Goal: Task Accomplishment & Management: Manage account settings

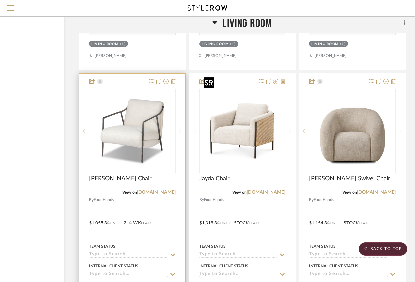
scroll to position [7261, 60]
click at [128, 124] on img "0" at bounding box center [132, 131] width 83 height 83
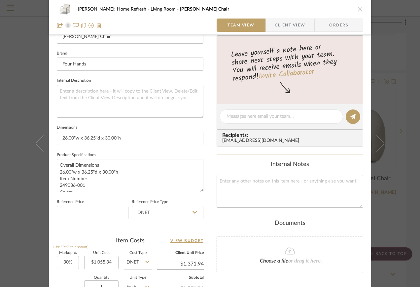
scroll to position [297, 0]
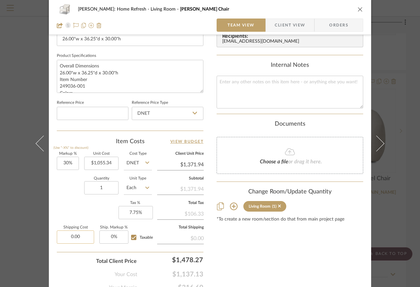
click at [82, 235] on input "0.00" at bounding box center [75, 236] width 37 height 13
type input "$158.30"
click at [64, 195] on div "Quantity 1 Unit Type Each" at bounding box center [104, 188] width 95 height 23
click at [131, 238] on input "Taxable" at bounding box center [133, 237] width 11 height 11
checkbox input "false"
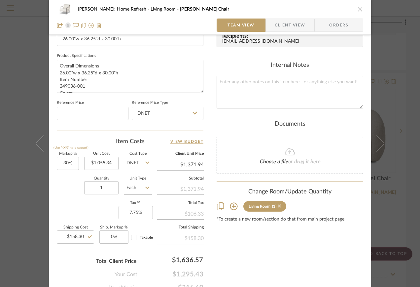
click at [305, 264] on div "Content here copies to Client View - confirm visibility there. Show in Client D…" at bounding box center [290, 20] width 147 height 544
click at [82, 236] on input "158.30" at bounding box center [75, 236] width 37 height 13
type input "$153.02"
click at [64, 206] on div "Markup % (Use "-X%" to discount) 30% Unit Cost $1,055.34 Cost Type DNET Client …" at bounding box center [130, 200] width 147 height 96
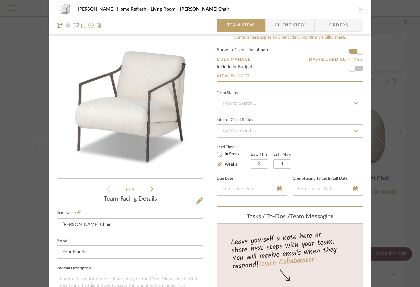
scroll to position [0, 0]
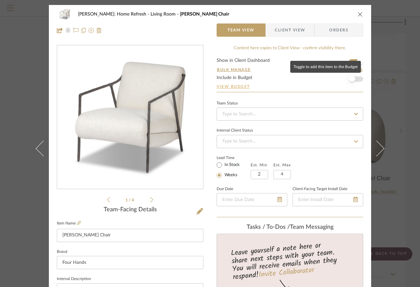
drag, startPoint x: 352, startPoint y: 80, endPoint x: 350, endPoint y: 87, distance: 7.2
click at [352, 80] on span "button" at bounding box center [352, 79] width 7 height 7
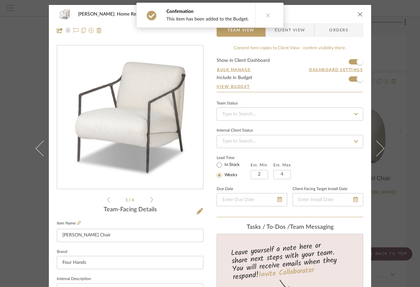
click at [262, 12] on button at bounding box center [267, 15] width 25 height 24
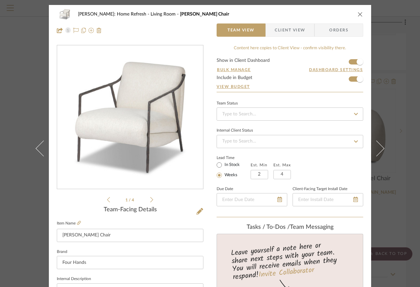
click at [358, 13] on icon "close" at bounding box center [360, 14] width 5 height 5
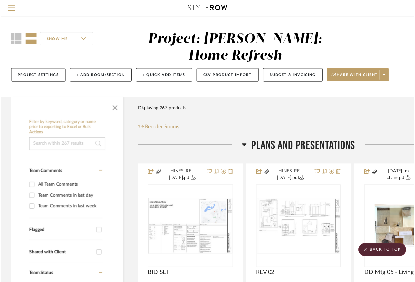
scroll to position [7261, 60]
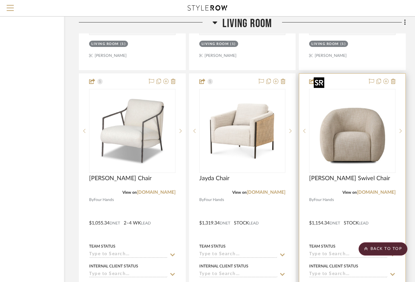
click at [372, 120] on img "0" at bounding box center [352, 131] width 83 height 83
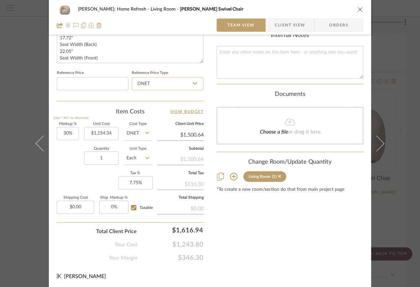
scroll to position [328, 0]
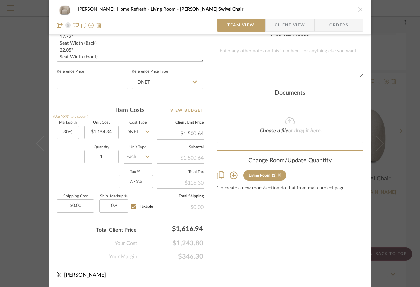
click at [22, 195] on div "[PERSON_NAME]: Home Refresh Living Room Channing Swivel Chair Team View Client …" at bounding box center [210, 143] width 420 height 287
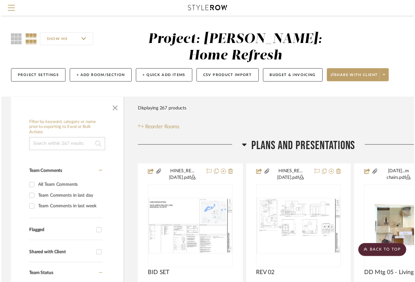
scroll to position [7261, 60]
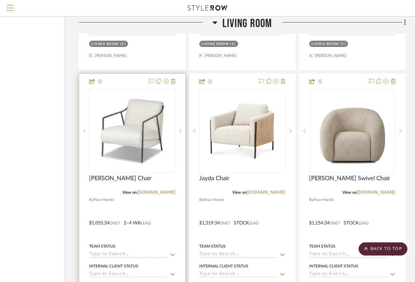
click at [171, 252] on icon at bounding box center [173, 254] width 6 height 5
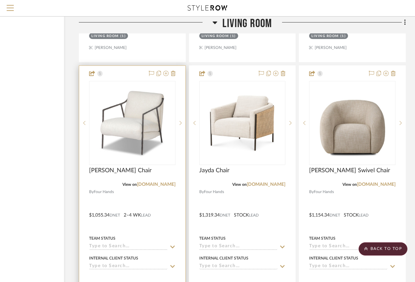
scroll to position [7327, 60]
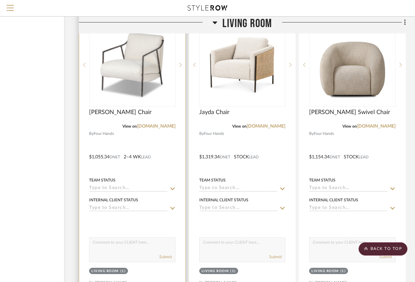
click at [173, 186] on icon at bounding box center [173, 188] width 6 height 5
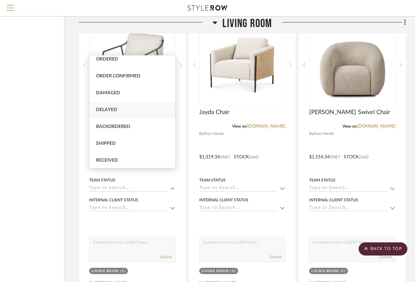
scroll to position [33, 0]
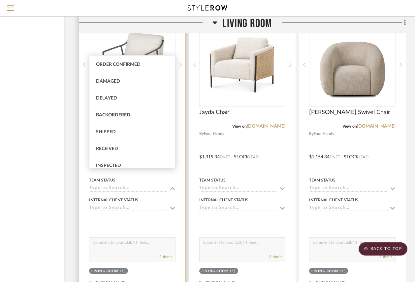
click at [168, 205] on sr-typeahead at bounding box center [132, 208] width 87 height 6
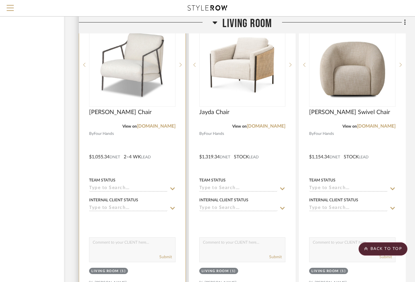
click at [170, 205] on icon at bounding box center [173, 207] width 6 height 5
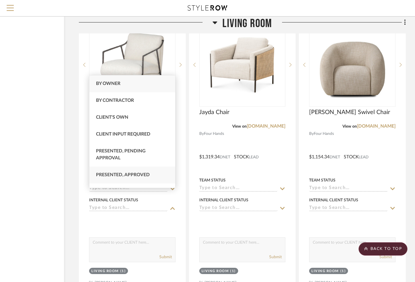
click at [148, 175] on span "Presented, Approved" at bounding box center [123, 174] width 54 height 5
type input "[DATE]"
type input "Presented, Approved"
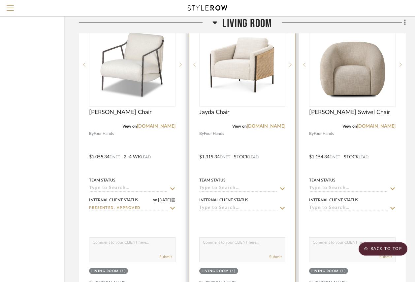
click at [280, 205] on icon at bounding box center [283, 207] width 6 height 5
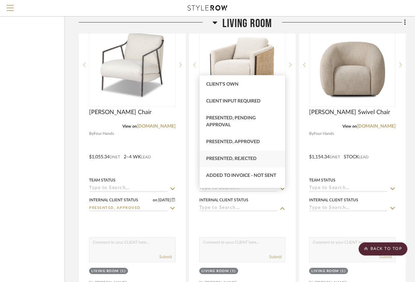
click at [251, 158] on span "Presented, Rejected" at bounding box center [231, 158] width 51 height 5
type input "[DATE]"
type input "Presented, Rejected"
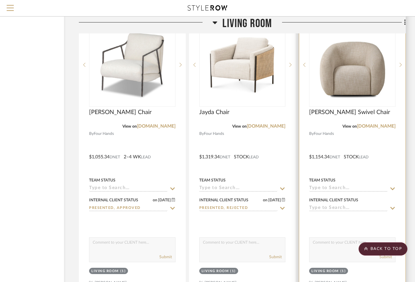
click at [392, 205] on icon at bounding box center [393, 207] width 6 height 5
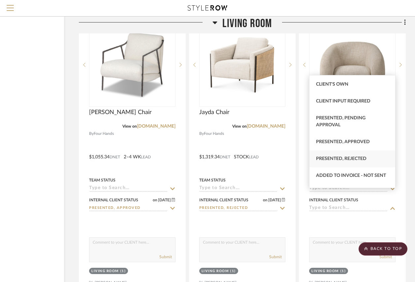
click at [357, 157] on span "Presented, Rejected" at bounding box center [341, 158] width 51 height 5
type input "[DATE]"
type input "Presented, Rejected"
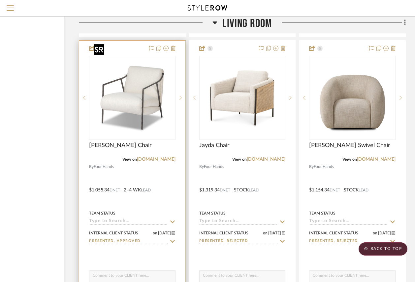
click at [128, 96] on img "0" at bounding box center [132, 97] width 83 height 83
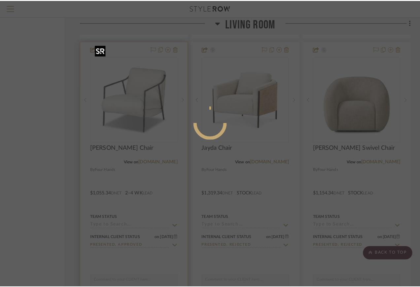
scroll to position [0, 0]
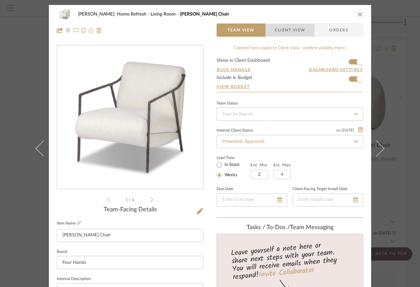
click at [285, 30] on span "Client View" at bounding box center [290, 29] width 30 height 13
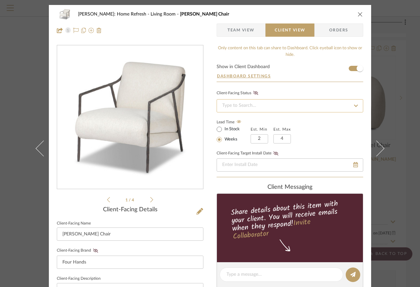
click at [263, 103] on input at bounding box center [290, 105] width 147 height 13
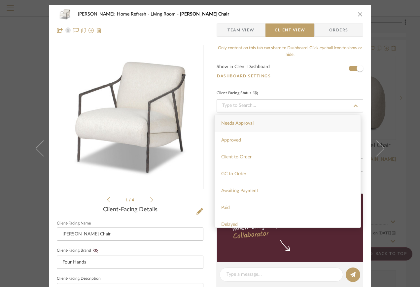
click at [254, 94] on icon at bounding box center [255, 93] width 5 height 4
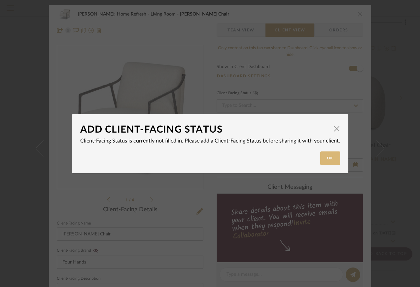
click at [326, 157] on button "Ok" at bounding box center [330, 158] width 20 height 14
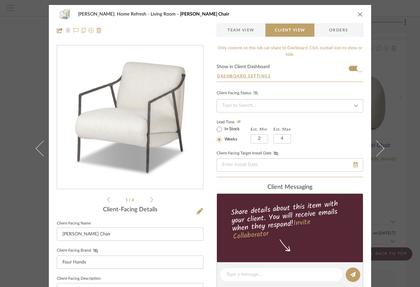
click at [353, 104] on icon at bounding box center [356, 105] width 6 height 5
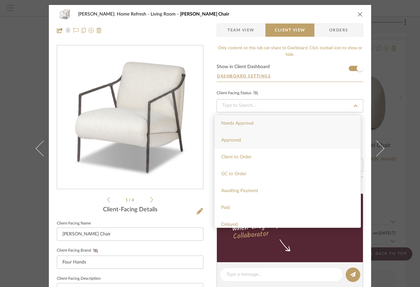
click at [267, 140] on div "Approved" at bounding box center [288, 140] width 146 height 17
type input "[DATE]"
type input "Approved"
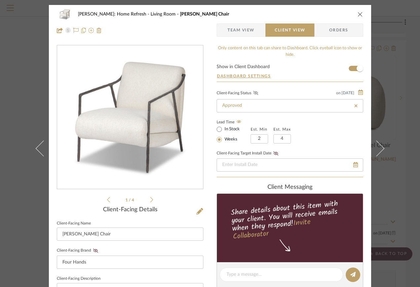
click at [254, 93] on icon at bounding box center [255, 93] width 5 height 4
click at [274, 153] on icon at bounding box center [275, 153] width 5 height 4
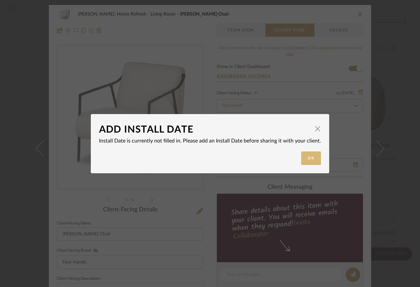
click at [308, 155] on button "Ok" at bounding box center [311, 158] width 20 height 14
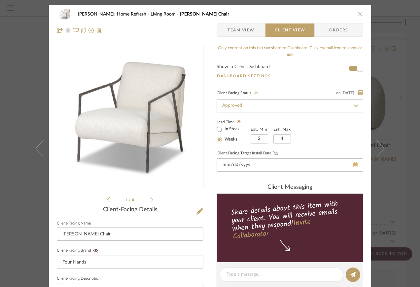
click at [352, 164] on div at bounding box center [290, 164] width 147 height 13
click at [345, 166] on icon at bounding box center [347, 164] width 5 height 5
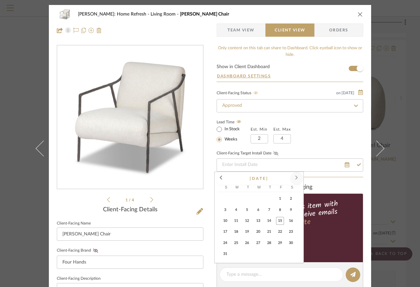
click at [298, 176] on span at bounding box center [297, 178] width 16 height 16
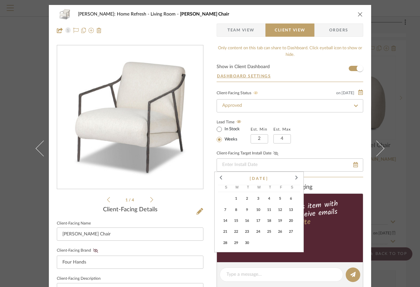
click at [237, 211] on span "8" at bounding box center [236, 210] width 8 height 8
type input "[DATE]"
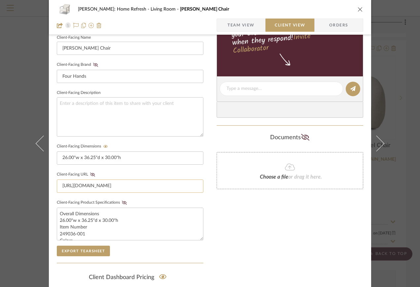
scroll to position [198, 0]
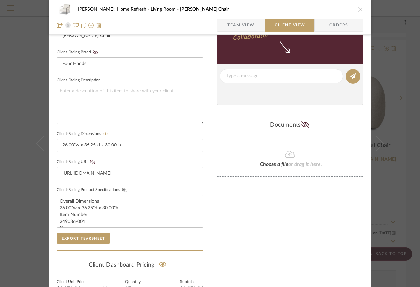
drag, startPoint x: 92, startPoint y: 162, endPoint x: 121, endPoint y: 188, distance: 38.4
click at [92, 162] on icon at bounding box center [92, 162] width 5 height 4
click at [123, 193] on fieldset "Client-Facing Product Specifications Overall Dimensions 26.00"w x 36.25"d x 30.…" at bounding box center [130, 206] width 147 height 42
click at [123, 191] on icon at bounding box center [124, 190] width 5 height 4
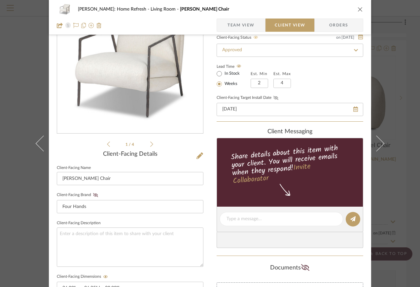
scroll to position [0, 0]
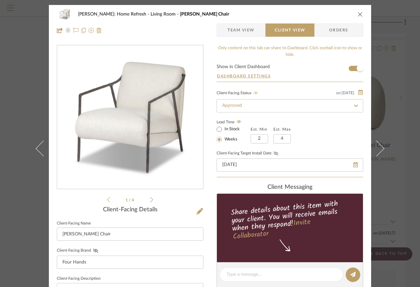
click at [359, 14] on icon "close" at bounding box center [360, 14] width 5 height 5
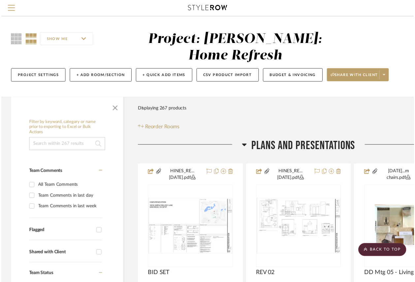
scroll to position [7294, 60]
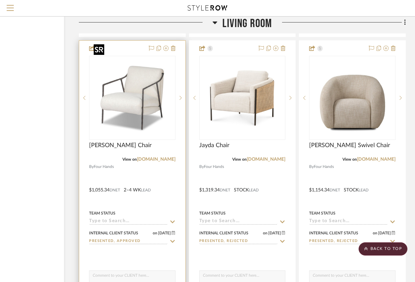
click at [125, 95] on img "0" at bounding box center [132, 97] width 83 height 83
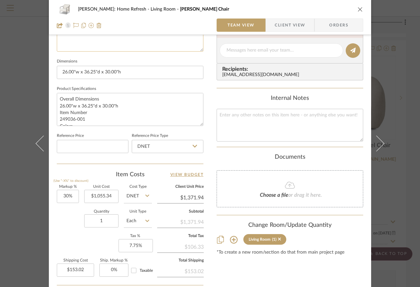
scroll to position [328, 0]
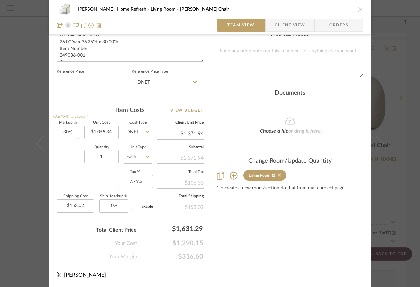
click at [22, 47] on div "[PERSON_NAME]: Home Refresh Living Room [PERSON_NAME] Chair Team View Client Vi…" at bounding box center [210, 143] width 420 height 287
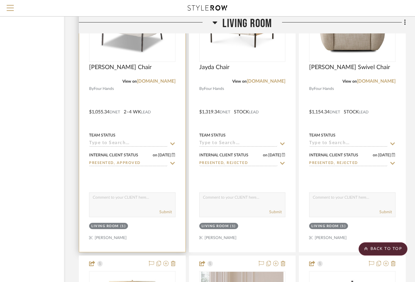
scroll to position [7360, 60]
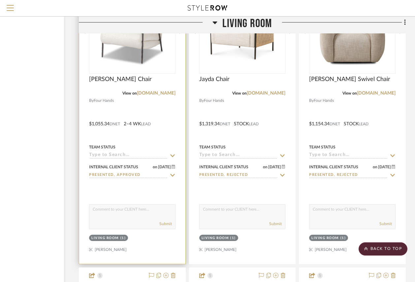
click at [173, 153] on icon at bounding box center [173, 155] width 6 height 5
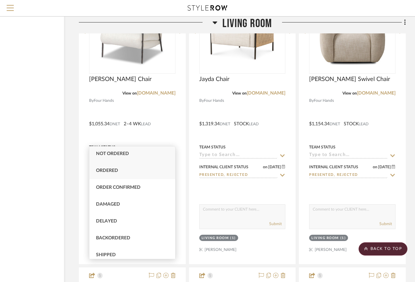
scroll to position [0, 0]
click at [122, 187] on span "Order Confirmed" at bounding box center [118, 188] width 45 height 5
type input "[DATE]"
type input "Order Confirmed"
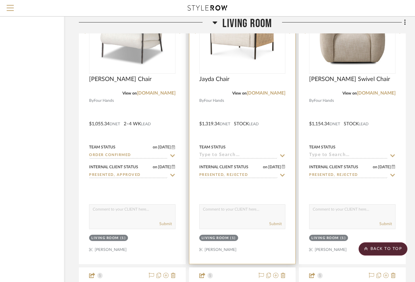
click at [282, 153] on icon at bounding box center [283, 155] width 6 height 5
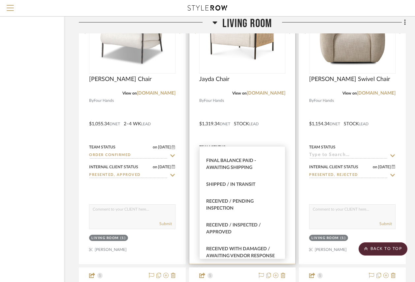
scroll to position [1057, 0]
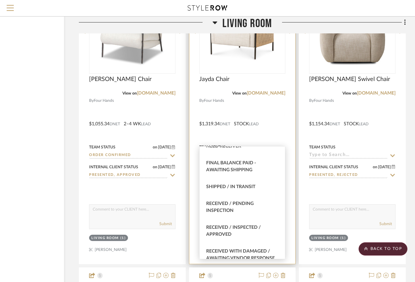
click at [294, 149] on div at bounding box center [243, 119] width 106 height 289
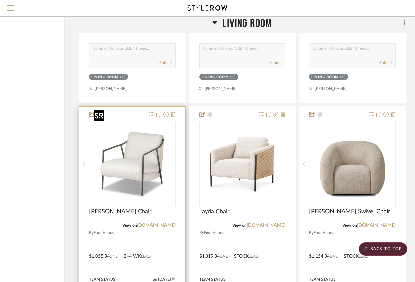
click at [140, 137] on img "0" at bounding box center [132, 164] width 83 height 83
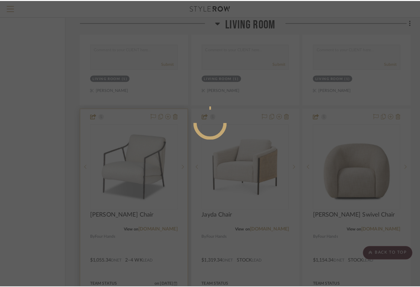
scroll to position [0, 0]
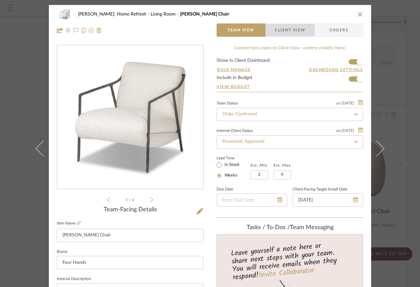
click at [285, 29] on span "Client View" at bounding box center [290, 29] width 30 height 13
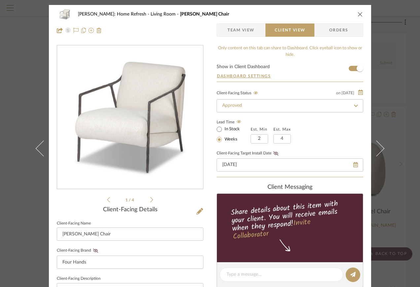
click at [358, 14] on icon "close" at bounding box center [360, 14] width 5 height 5
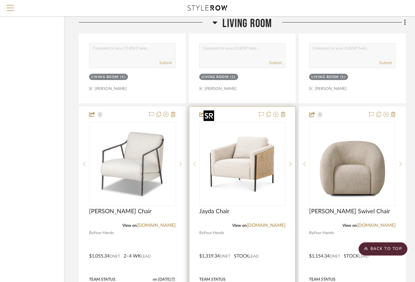
click at [232, 127] on img "0" at bounding box center [242, 164] width 83 height 83
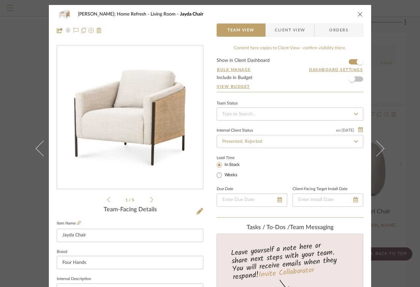
click at [300, 28] on span "Client View" at bounding box center [290, 29] width 30 height 13
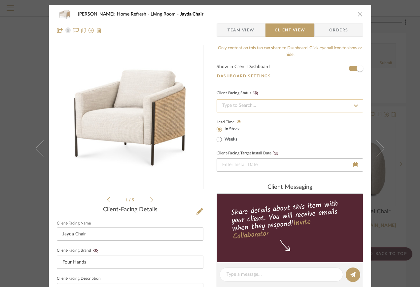
click at [344, 103] on input at bounding box center [290, 105] width 147 height 13
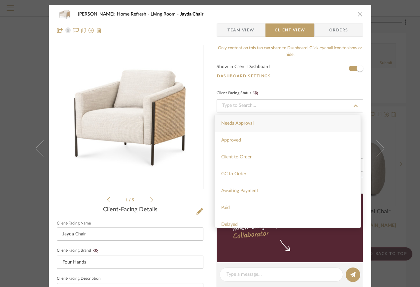
click at [328, 56] on div "Only content on this tab can share to Dashboard. Click eyeball icon to show or …" at bounding box center [290, 51] width 147 height 13
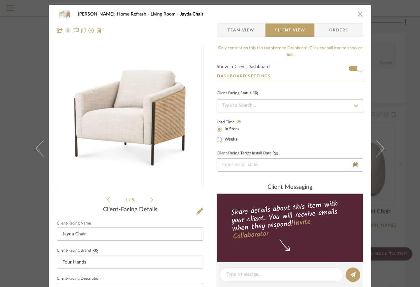
click at [358, 12] on icon "close" at bounding box center [360, 14] width 5 height 5
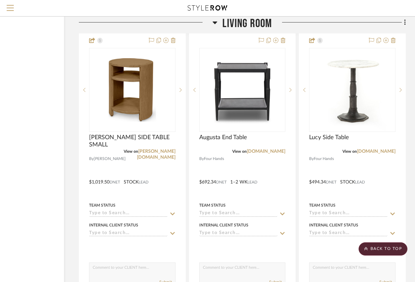
scroll to position [7888, 60]
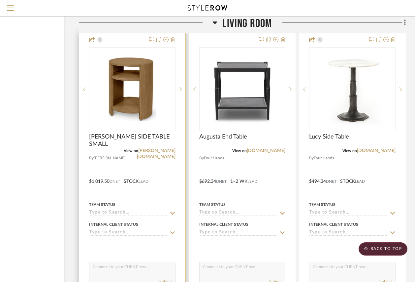
click at [176, 195] on div at bounding box center [132, 176] width 106 height 289
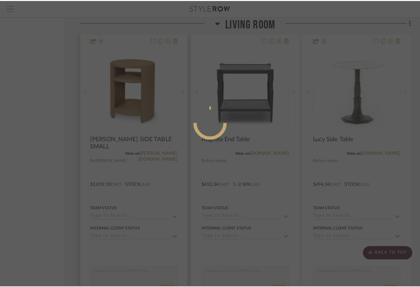
scroll to position [0, 0]
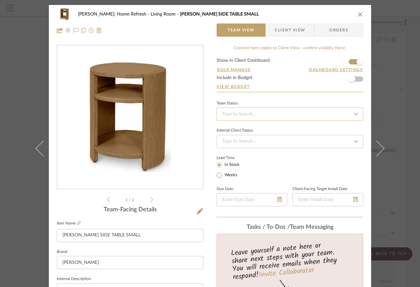
click at [240, 111] on input at bounding box center [290, 113] width 147 height 13
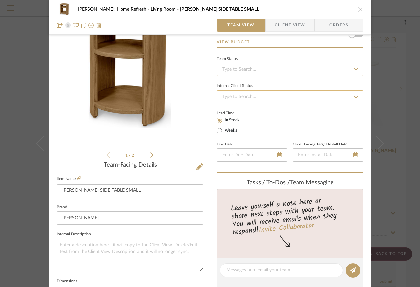
scroll to position [33, 0]
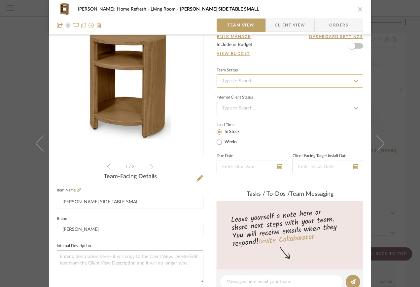
click at [242, 82] on input at bounding box center [290, 80] width 147 height 13
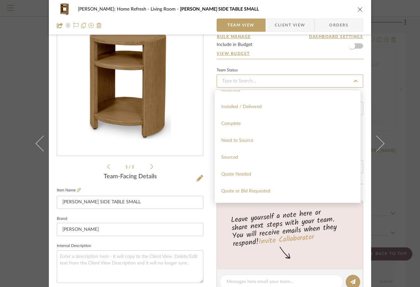
scroll to position [165, 0]
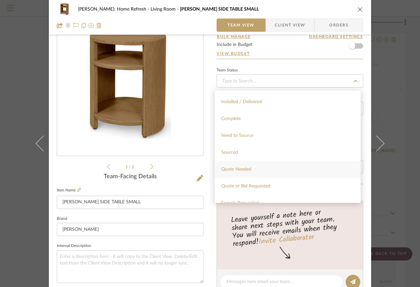
click at [233, 170] on span "Quote Needed" at bounding box center [236, 169] width 30 height 5
type input "[DATE]"
type input "Quote Needed"
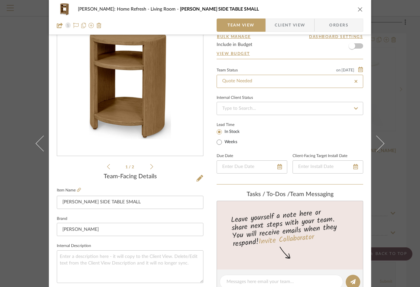
type input "[DATE]"
type input "Quote Needed"
click at [239, 109] on input at bounding box center [290, 108] width 147 height 13
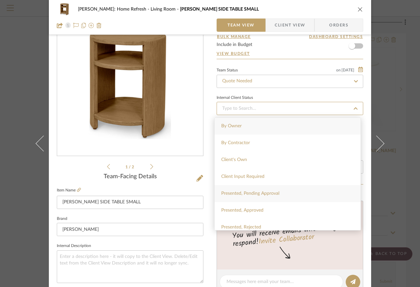
scroll to position [33, 0]
click at [242, 177] on span "Presented, Approved" at bounding box center [242, 177] width 42 height 5
type input "[DATE]"
type input "Presented, Approved"
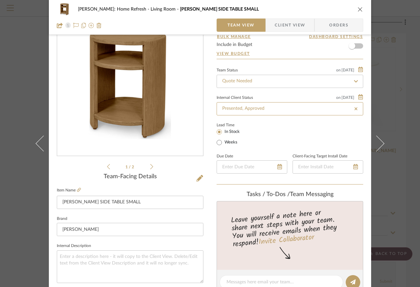
type input "[DATE]"
type input "Presented, Approved"
click at [360, 10] on icon "close" at bounding box center [360, 9] width 5 height 5
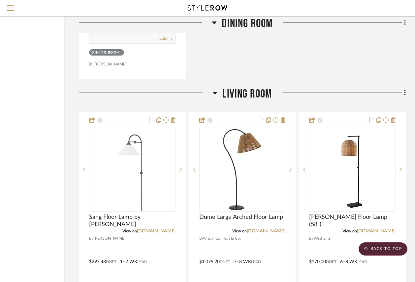
scroll to position [6633, 60]
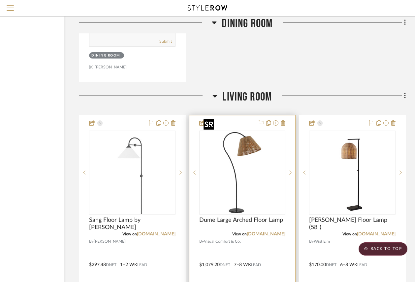
click at [237, 147] on img "0" at bounding box center [242, 172] width 83 height 83
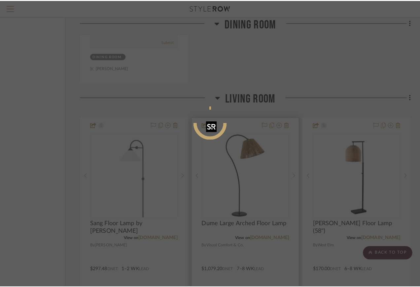
scroll to position [0, 0]
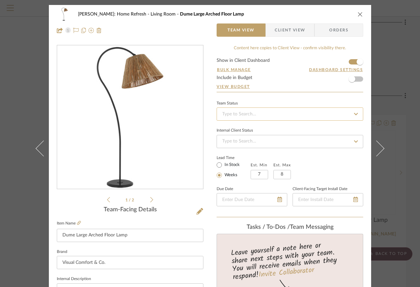
click at [240, 113] on input at bounding box center [290, 113] width 147 height 13
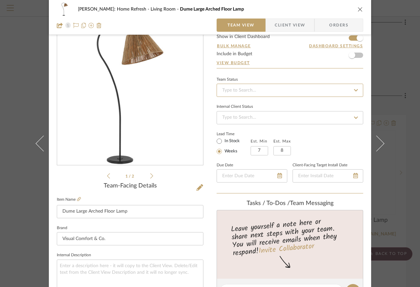
scroll to position [33, 0]
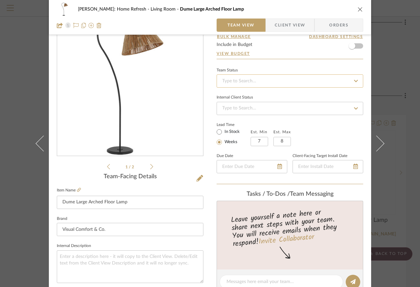
click at [243, 83] on input at bounding box center [290, 80] width 147 height 13
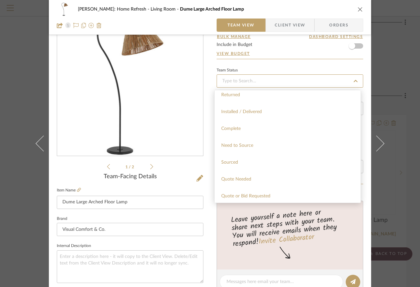
scroll to position [165, 0]
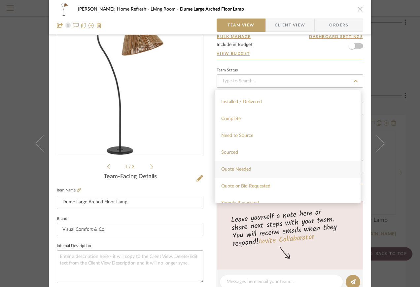
click at [250, 164] on div "Quote Needed" at bounding box center [288, 169] width 146 height 17
type input "[DATE]"
type input "Quote Needed"
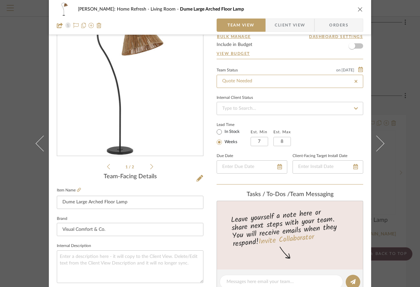
type input "[DATE]"
type input "Quote Needed"
click at [247, 109] on input at bounding box center [290, 108] width 147 height 13
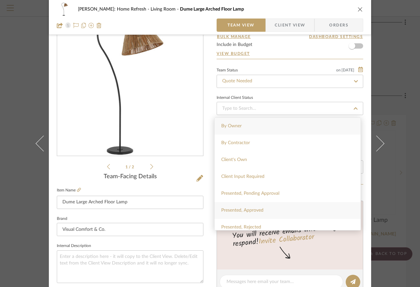
click at [253, 206] on div "Presented, Approved" at bounding box center [288, 210] width 146 height 17
type input "[DATE]"
type input "Presented, Approved"
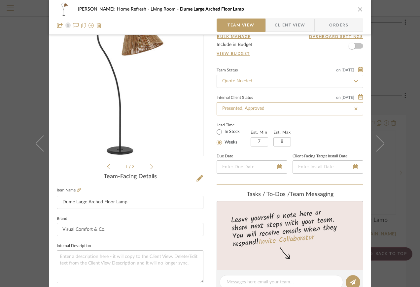
type input "[DATE]"
type input "Presented, Approved"
click at [320, 128] on div "Lead Time In Stock Weeks Est. Min 7 Est. Max 8" at bounding box center [290, 134] width 147 height 26
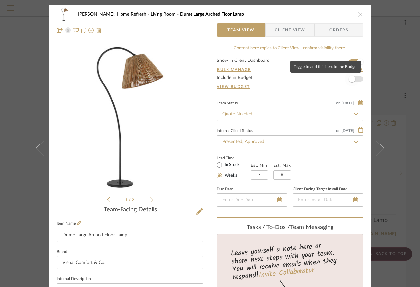
click at [353, 82] on span "button" at bounding box center [352, 79] width 15 height 15
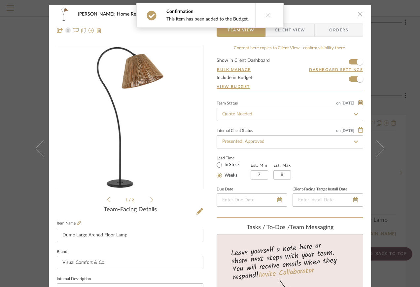
click at [359, 13] on icon "close" at bounding box center [360, 14] width 5 height 5
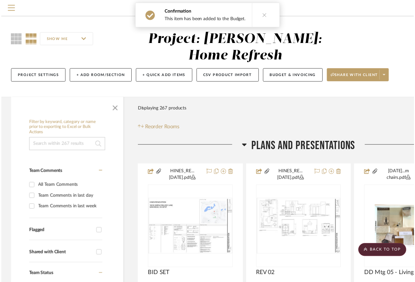
scroll to position [6633, 60]
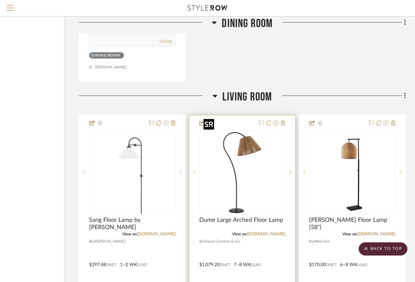
click at [246, 172] on img "0" at bounding box center [242, 172] width 83 height 83
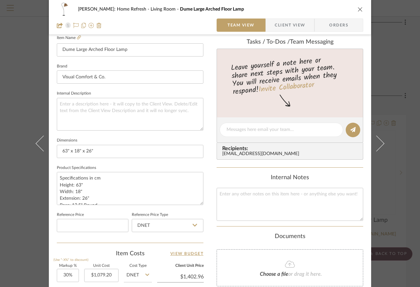
scroll to position [231, 0]
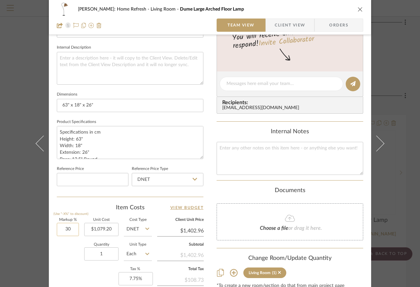
click at [72, 229] on input "30" at bounding box center [68, 229] width 22 height 13
type input "15%"
click at [60, 250] on div "Quantity 1 Unit Type Each" at bounding box center [104, 254] width 95 height 23
type input "$1,241.08"
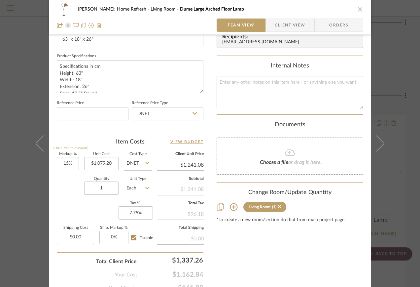
scroll to position [297, 0]
click at [99, 162] on input "1079.20" at bounding box center [101, 163] width 34 height 13
type input "$1,095.20"
click at [72, 180] on div "Quantity 1 Unit Type Each" at bounding box center [104, 188] width 95 height 23
drag, startPoint x: 72, startPoint y: 180, endPoint x: 68, endPoint y: 215, distance: 35.3
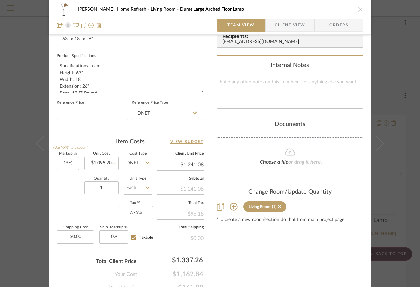
click at [68, 215] on div "Markup % (Use "-X%" to discount) 15% Unit Cost $1,095.20 Cost Type DNET Client …" at bounding box center [130, 200] width 147 height 96
type input "$1,259.48"
click at [132, 236] on input "Taxable" at bounding box center [133, 237] width 11 height 11
checkbox input "false"
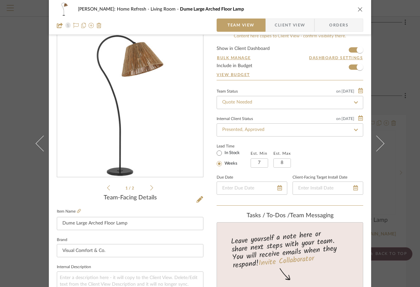
scroll to position [0, 0]
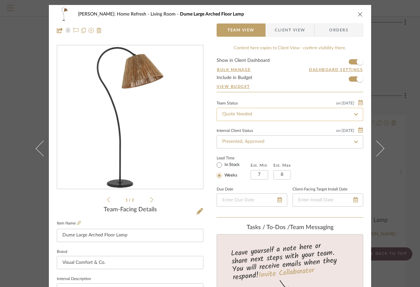
click at [282, 114] on input "Quote Needed" at bounding box center [290, 114] width 147 height 13
click at [282, 115] on input "Quote Needed" at bounding box center [290, 114] width 147 height 13
click at [354, 113] on icon at bounding box center [355, 114] width 3 height 3
click at [346, 116] on input at bounding box center [290, 113] width 147 height 13
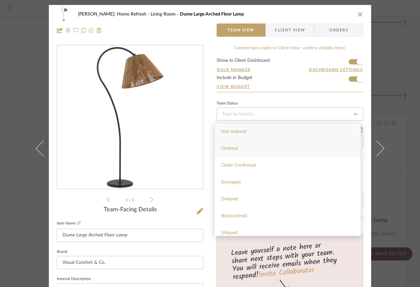
click at [312, 153] on div "Ordered" at bounding box center [288, 148] width 146 height 17
type input "[DATE]"
type input "Ordered"
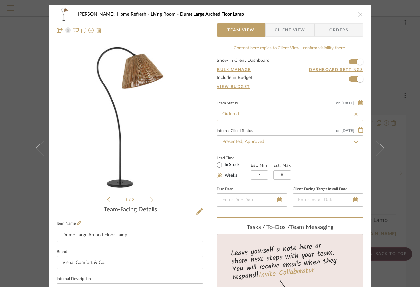
type input "Ordered"
click at [353, 197] on icon at bounding box center [355, 199] width 5 height 5
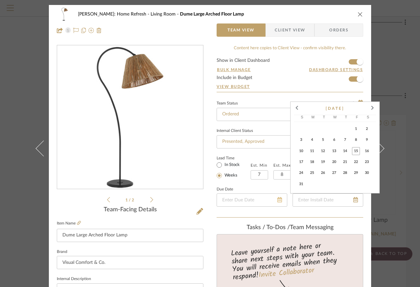
click at [278, 201] on icon at bounding box center [279, 199] width 5 height 5
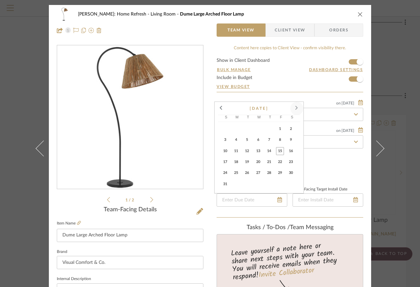
click at [298, 108] on span at bounding box center [297, 108] width 16 height 16
click at [298, 118] on span at bounding box center [297, 120] width 16 height 16
click at [283, 175] on span "24" at bounding box center [280, 173] width 8 height 8
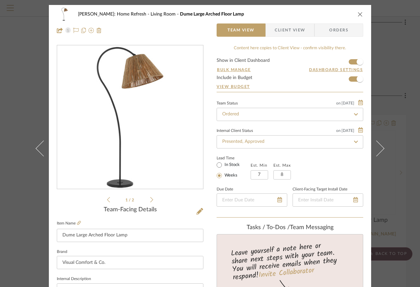
type input "[DATE]"
click at [290, 29] on span "Client View" at bounding box center [290, 29] width 30 height 13
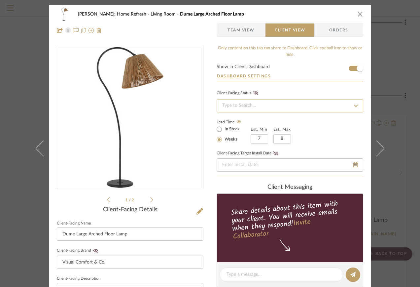
click at [312, 106] on input at bounding box center [290, 105] width 147 height 13
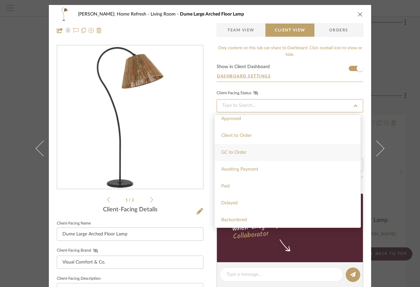
scroll to position [33, 0]
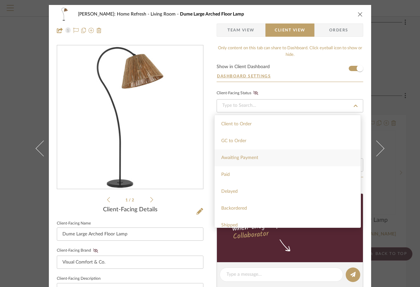
click at [279, 160] on div "Awaiting Payment" at bounding box center [288, 157] width 146 height 17
type input "[DATE]"
type input "Awaiting Payment"
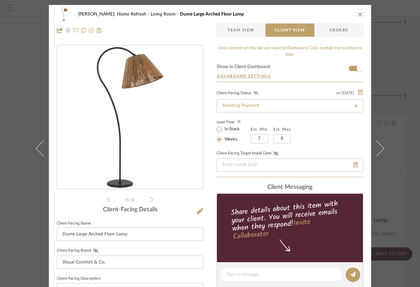
click at [253, 94] on icon at bounding box center [255, 93] width 5 height 4
click at [277, 153] on fa-icon at bounding box center [276, 153] width 8 height 4
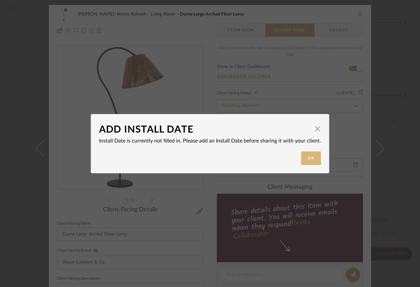
click at [309, 158] on button "Ok" at bounding box center [311, 158] width 20 height 14
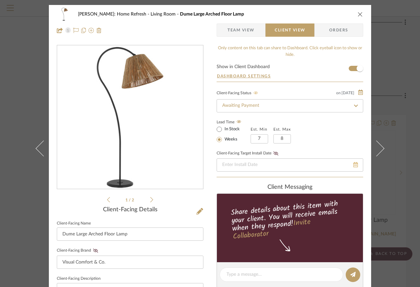
click at [354, 165] on icon at bounding box center [355, 164] width 5 height 5
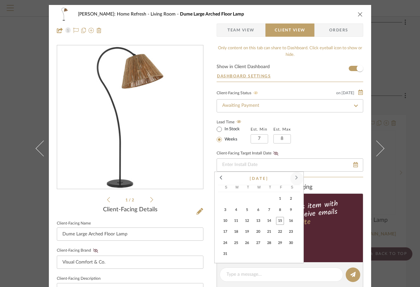
click at [295, 178] on span at bounding box center [297, 178] width 16 height 16
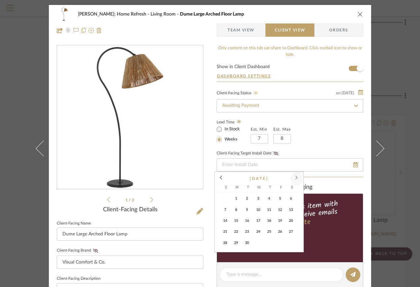
click at [295, 178] on span at bounding box center [297, 178] width 16 height 16
click at [280, 231] on span "24" at bounding box center [280, 232] width 8 height 8
type input "[DATE]"
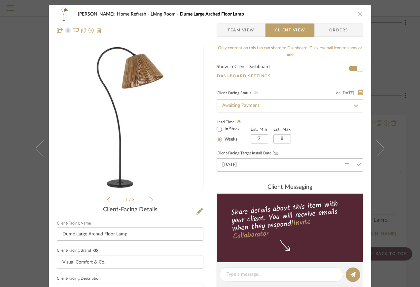
click at [275, 154] on icon at bounding box center [275, 153] width 5 height 4
click at [260, 184] on div "client Messaging" at bounding box center [290, 187] width 147 height 7
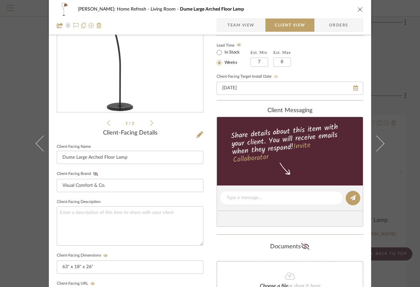
scroll to position [66, 0]
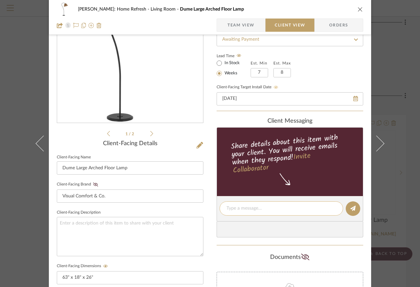
click at [258, 208] on textarea at bounding box center [282, 208] width 110 height 7
type textarea "ordered [DATE]"
click at [355, 210] on button at bounding box center [353, 208] width 15 height 15
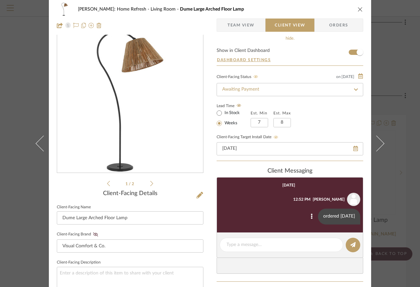
scroll to position [0, 0]
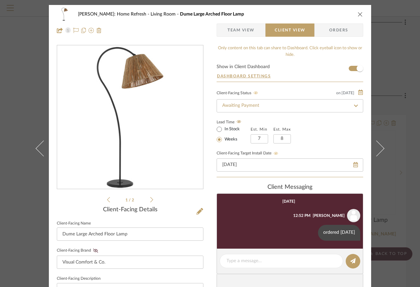
click at [359, 16] on icon "close" at bounding box center [360, 14] width 5 height 5
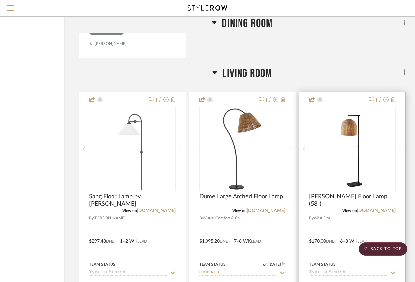
scroll to position [6666, 60]
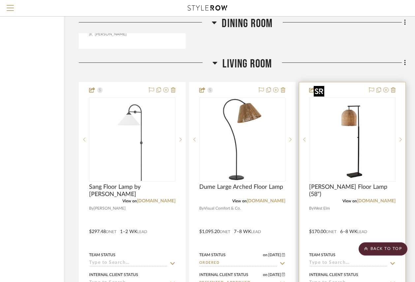
click at [351, 120] on img "0" at bounding box center [352, 139] width 83 height 83
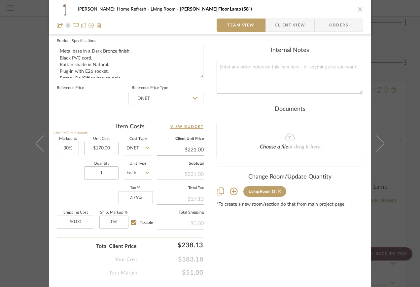
scroll to position [328, 0]
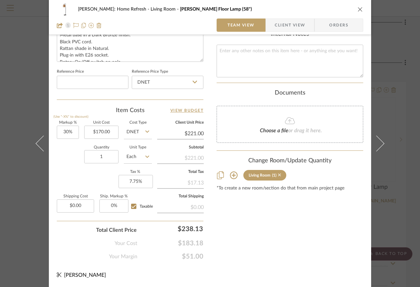
click at [278, 173] on icon at bounding box center [279, 174] width 3 height 5
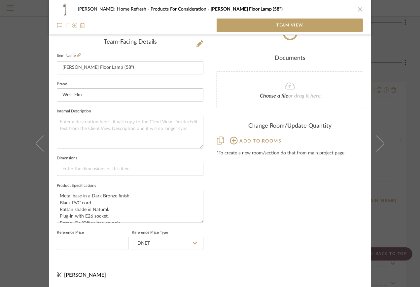
scroll to position [167, 0]
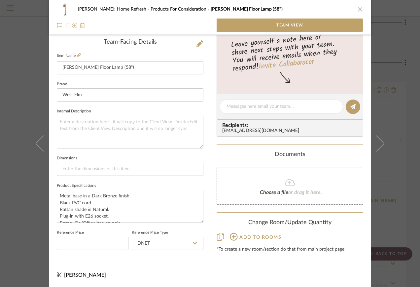
click at [358, 9] on icon "close" at bounding box center [360, 9] width 5 height 5
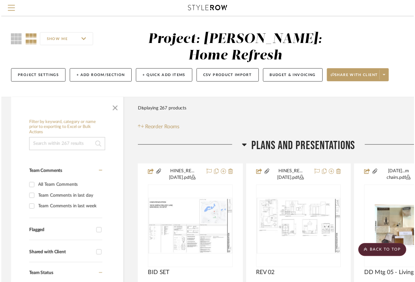
scroll to position [6666, 60]
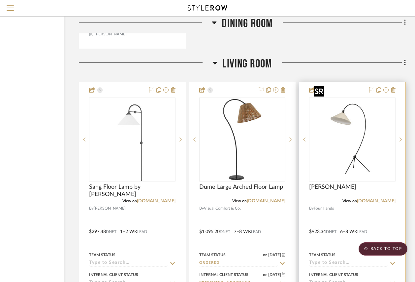
click at [342, 130] on img "0" at bounding box center [352, 139] width 83 height 83
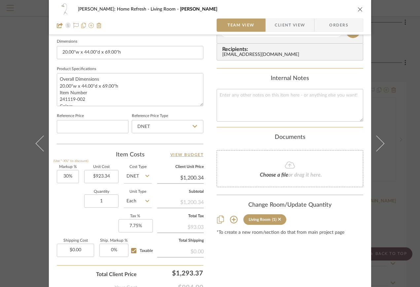
scroll to position [328, 0]
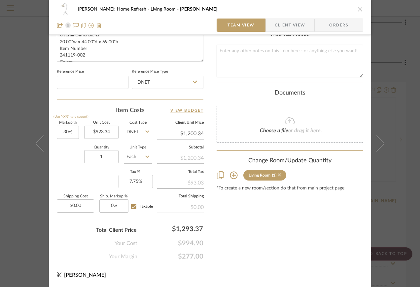
click at [279, 175] on icon at bounding box center [279, 174] width 3 height 5
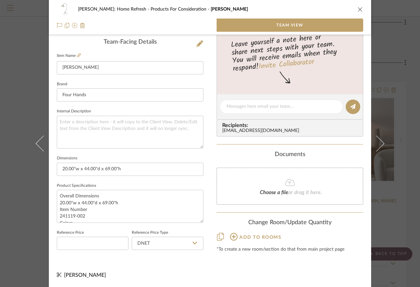
click at [358, 8] on icon "close" at bounding box center [360, 9] width 5 height 5
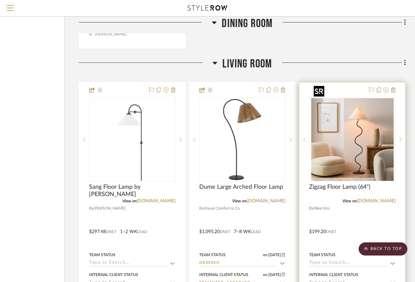
click at [344, 111] on img "0" at bounding box center [352, 139] width 83 height 83
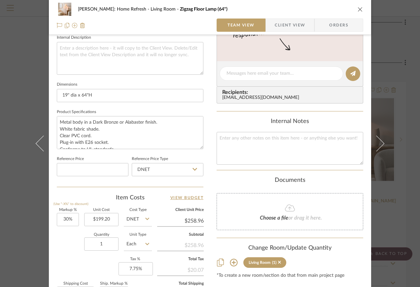
scroll to position [328, 0]
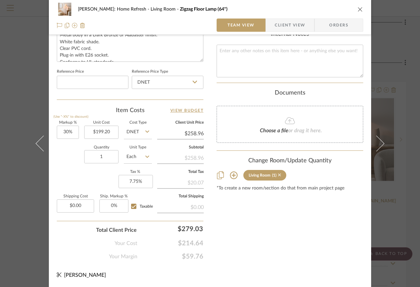
click at [279, 174] on icon at bounding box center [279, 174] width 3 height 5
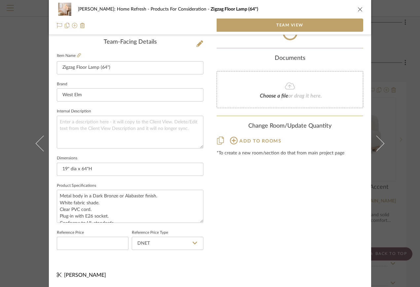
scroll to position [167, 0]
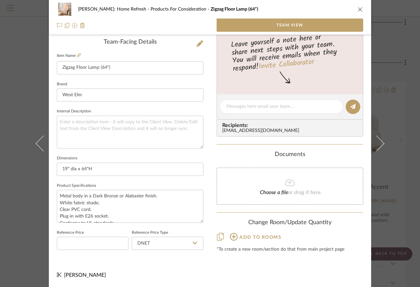
click at [358, 9] on icon "close" at bounding box center [360, 9] width 5 height 5
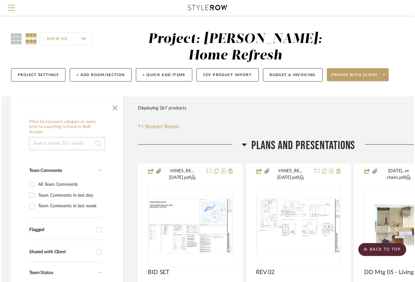
scroll to position [6666, 60]
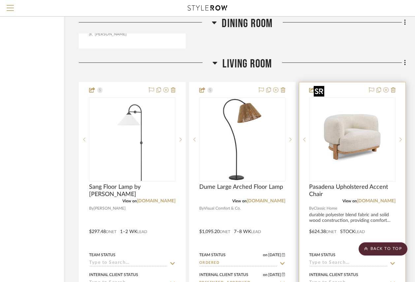
click at [363, 116] on img "0" at bounding box center [352, 139] width 83 height 83
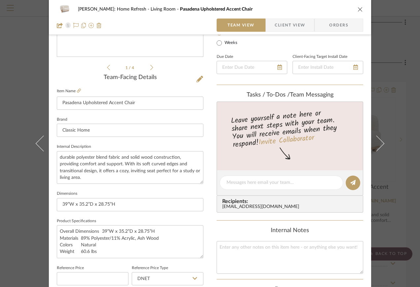
scroll to position [264, 0]
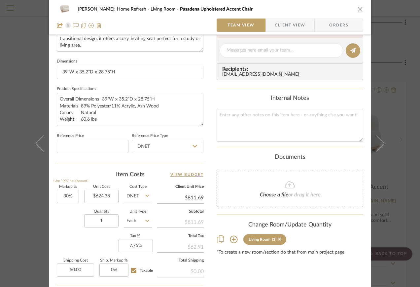
click at [279, 238] on sr-tag "Living Room (1)" at bounding box center [264, 239] width 43 height 11
click at [278, 239] on icon at bounding box center [279, 238] width 3 height 3
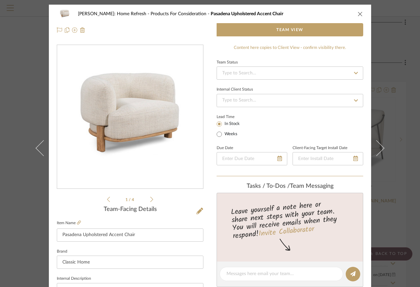
scroll to position [0, 0]
click at [359, 11] on button "close" at bounding box center [360, 14] width 6 height 6
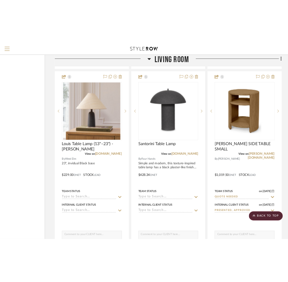
scroll to position [7195, 60]
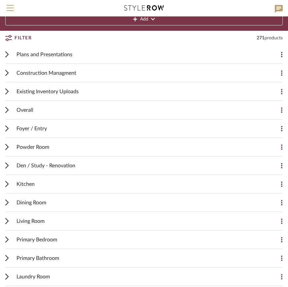
scroll to position [66, 0]
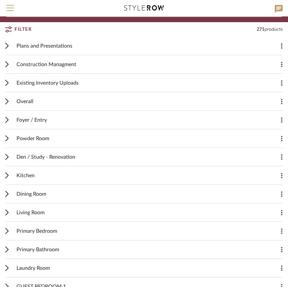
click at [5, 215] on cdk-accordion-item "Living Room Add Item On client dashboard Price on dashboard Sang Floor Lamp by …" at bounding box center [144, 212] width 288 height 18
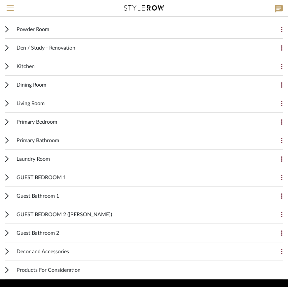
scroll to position [198, 0]
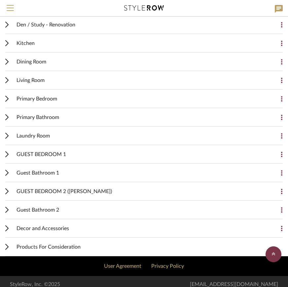
click at [7, 79] on icon at bounding box center [7, 80] width 3 height 5
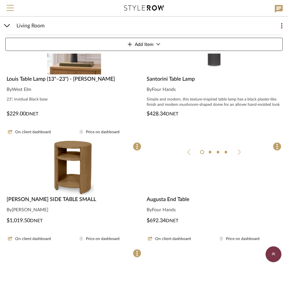
scroll to position [694, 0]
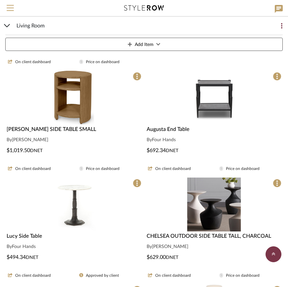
click at [68, 113] on img "0" at bounding box center [74, 98] width 72 height 54
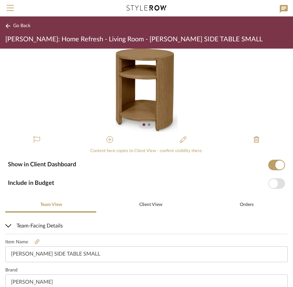
click at [10, 27] on icon at bounding box center [7, 25] width 5 height 5
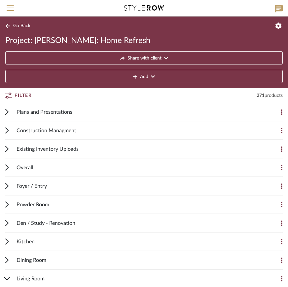
click at [8, 243] on icon at bounding box center [6, 241] width 3 height 6
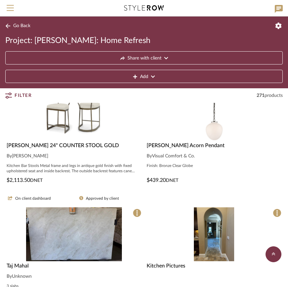
scroll to position [1024, 0]
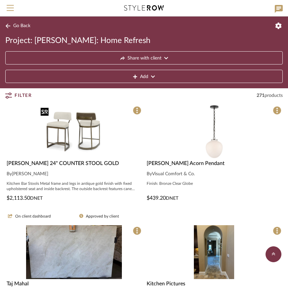
click at [90, 132] on img "0" at bounding box center [74, 132] width 72 height 54
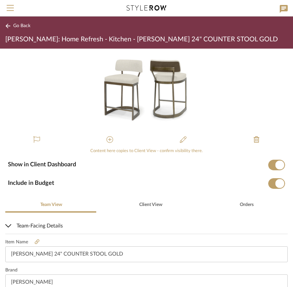
click at [7, 24] on icon at bounding box center [7, 25] width 5 height 5
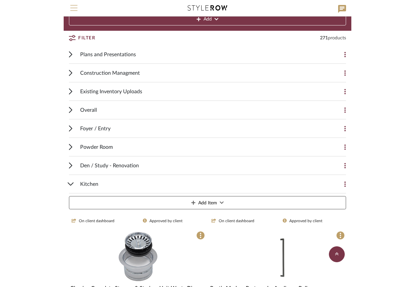
scroll to position [1024, 0]
